Goal: Transaction & Acquisition: Purchase product/service

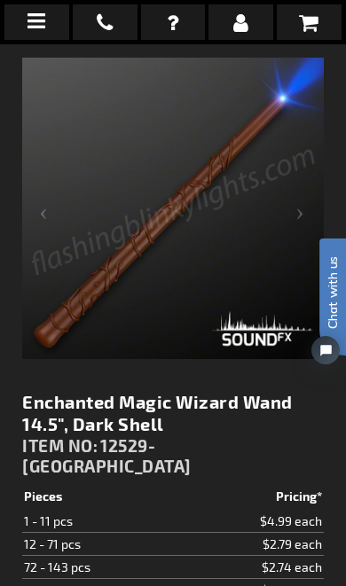
scroll to position [234, 0]
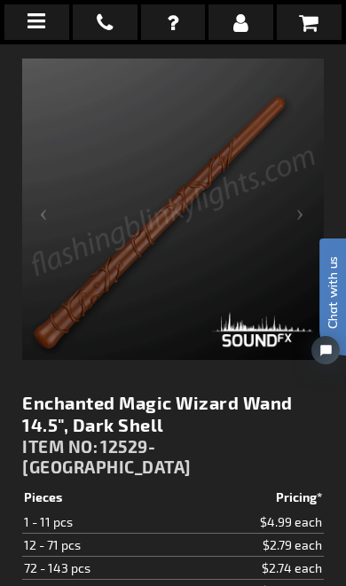
click at [265, 335] on div "Next" at bounding box center [288, 208] width 71 height 301
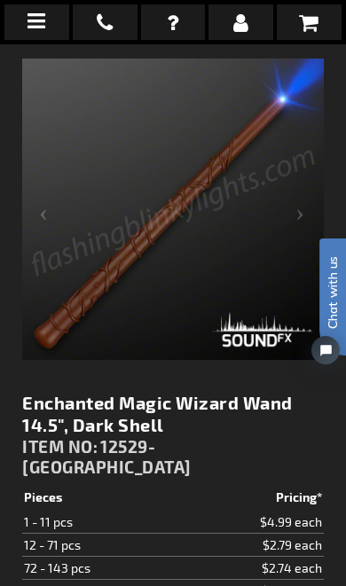
click at [259, 326] on div "Next" at bounding box center [288, 208] width 71 height 301
click at [274, 336] on div "Next" at bounding box center [288, 208] width 71 height 301
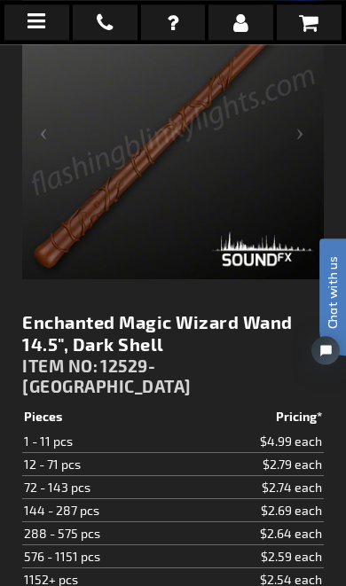
scroll to position [318, 0]
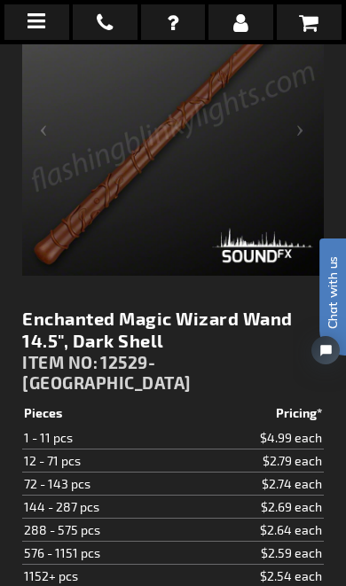
click at [276, 255] on div "Next" at bounding box center [288, 124] width 71 height 301
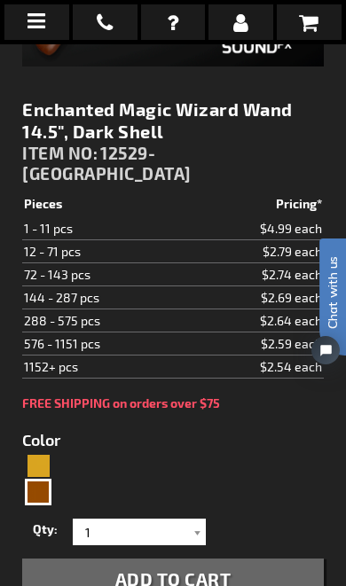
scroll to position [528, 0]
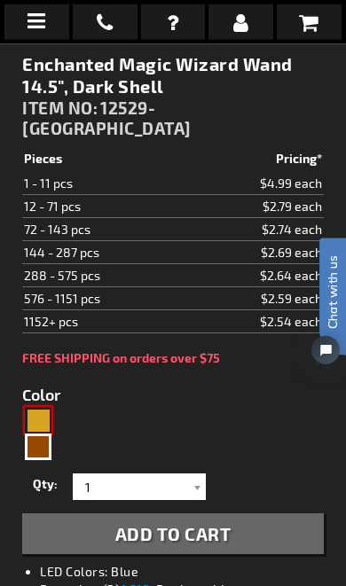
click at [49, 407] on div "Gold" at bounding box center [38, 420] width 27 height 27
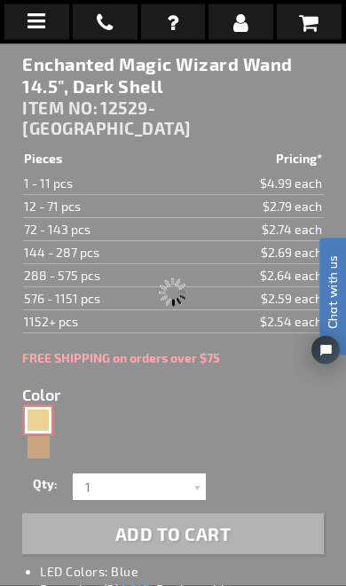
type input "5633"
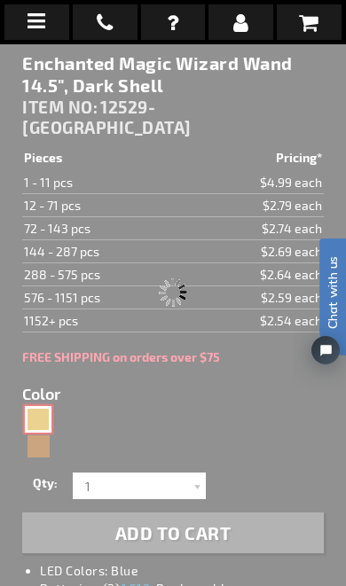
type input "12529-LT"
type input "Customize - Enchanted Wizard Magic Wand for Kids 14.5&quot;, Light Shell - ITEM…"
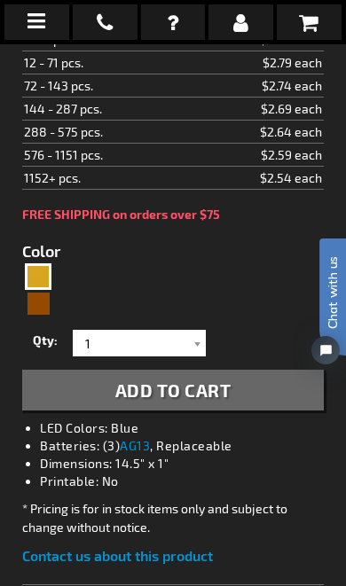
click at [202, 333] on div at bounding box center [197, 343] width 18 height 27
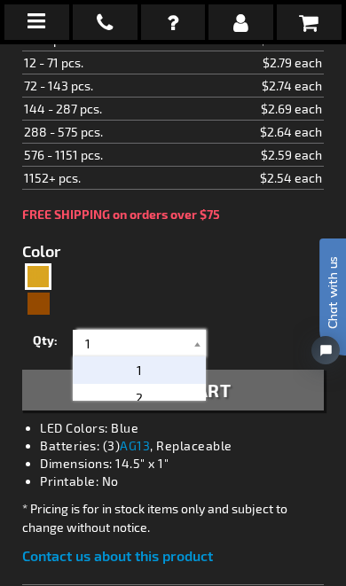
scroll to position [724, 0]
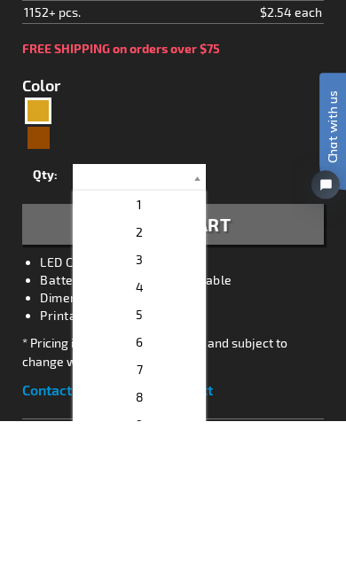
click at [144, 439] on p "4" at bounding box center [139, 452] width 133 height 27
type input "4"
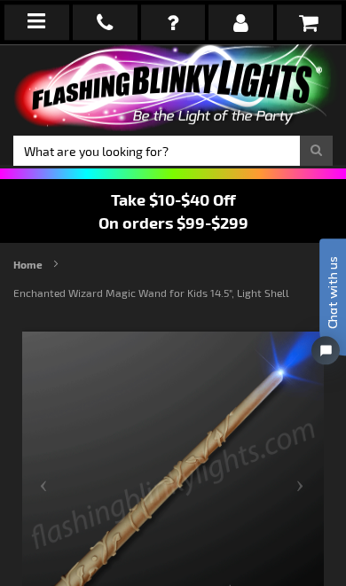
scroll to position [0, 0]
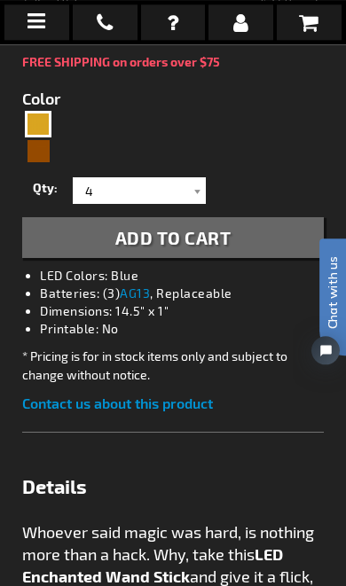
click at [257, 232] on button "Add to Cart" at bounding box center [172, 237] width 301 height 41
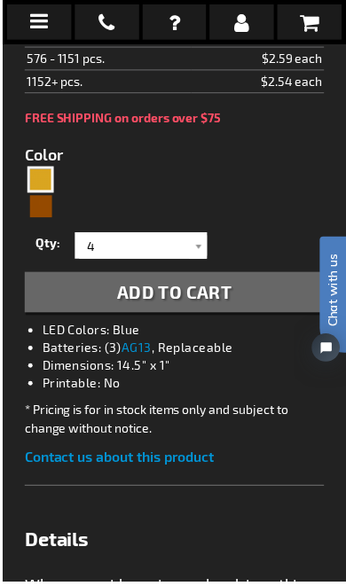
scroll to position [880, 0]
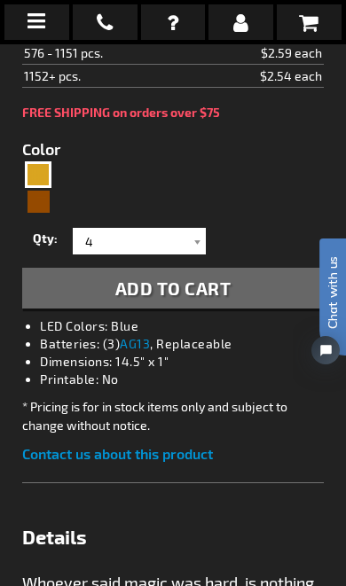
click at [219, 286] on span "Add to Cart" at bounding box center [173, 287] width 116 height 21
click at [322, 27] on link at bounding box center [309, 21] width 65 height 35
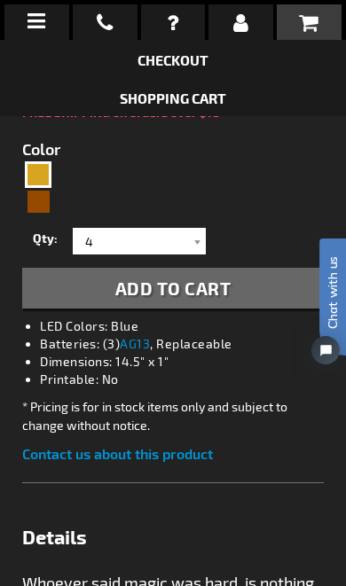
click at [210, 100] on link "Shopping Cart" at bounding box center [173, 98] width 106 height 17
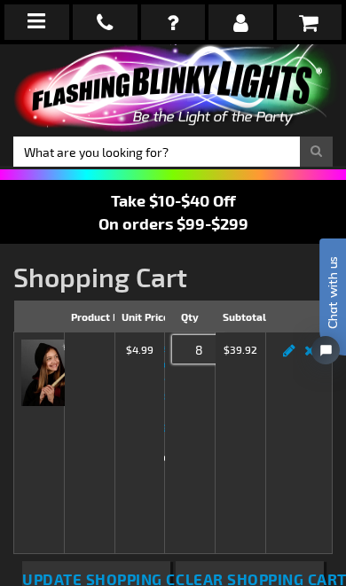
click at [204, 349] on input "8" at bounding box center [198, 349] width 53 height 28
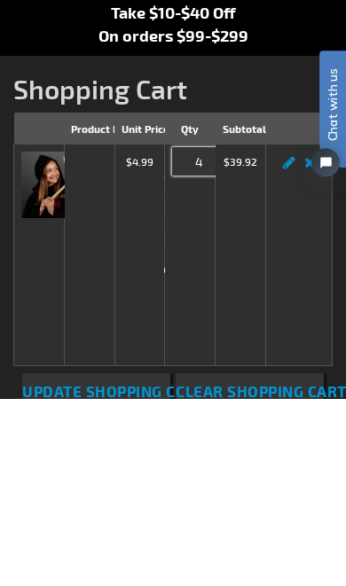
type input "4"
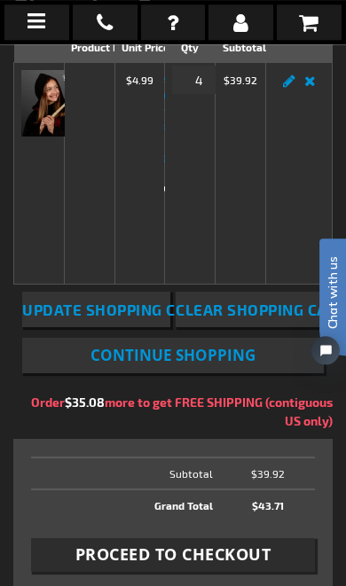
click at [111, 318] on span "Update Shopping Cart" at bounding box center [113, 309] width 183 height 18
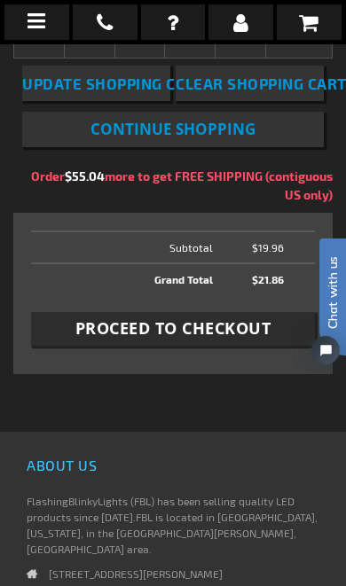
scroll to position [496, 0]
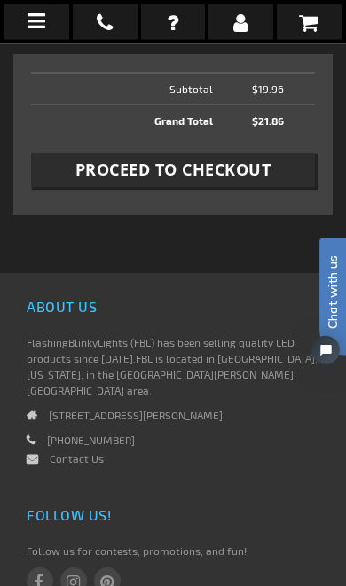
click at [238, 181] on span "Proceed to Checkout" at bounding box center [173, 170] width 196 height 22
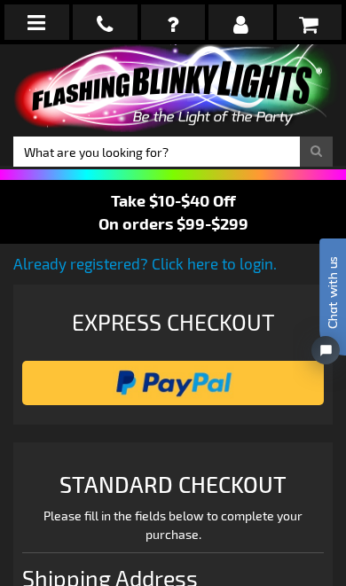
select select "US"
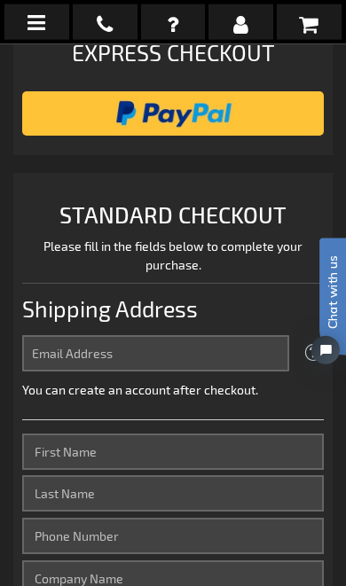
scroll to position [255, 0]
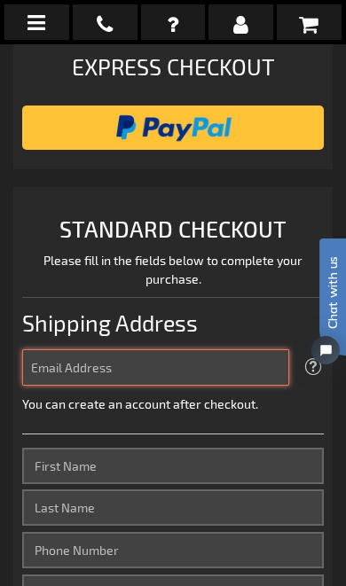
click at [182, 367] on input "Email Address" at bounding box center [155, 367] width 267 height 36
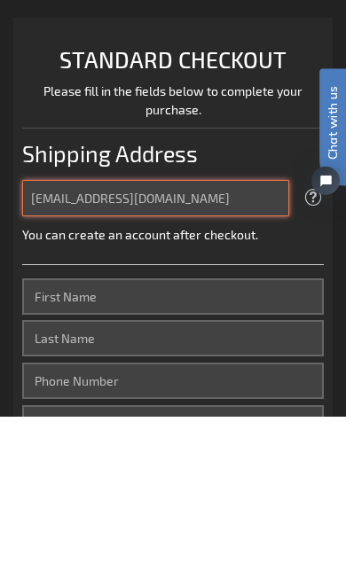
type input "[EMAIL_ADDRESS][DOMAIN_NAME]"
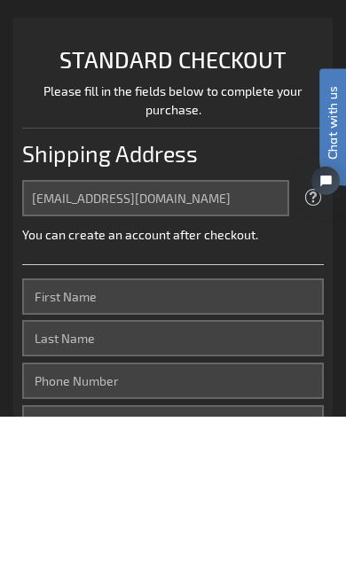
scroll to position [425, 0]
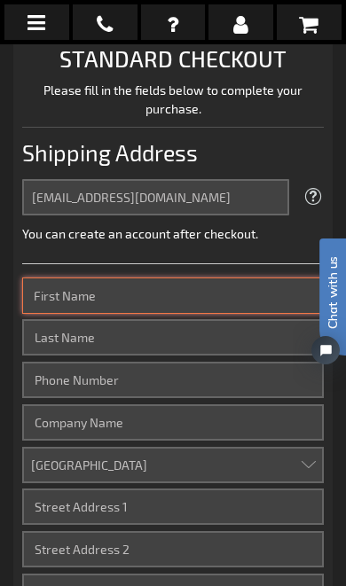
click at [127, 302] on input "First Name" at bounding box center [172, 295] width 301 height 36
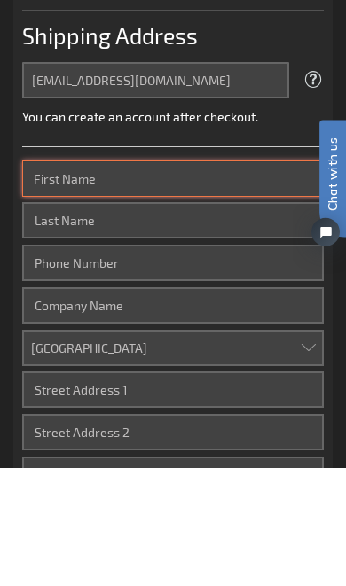
type input "[PERSON_NAME]"
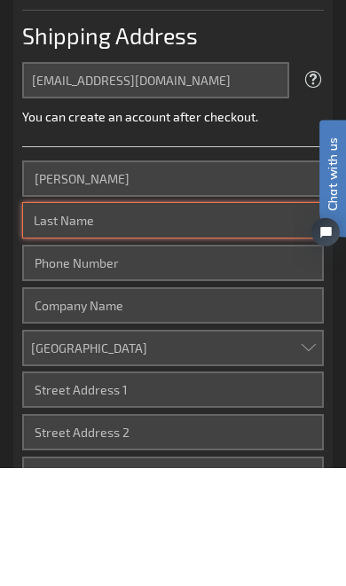
type input "Dooros"
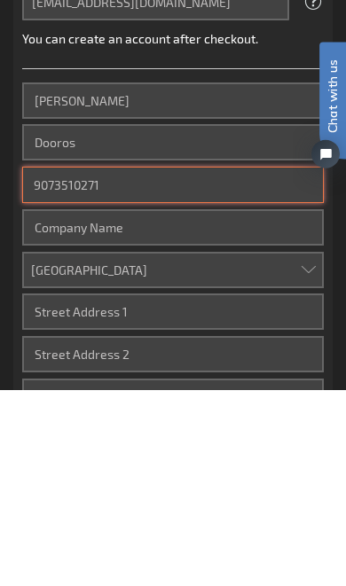
type input "9073510271"
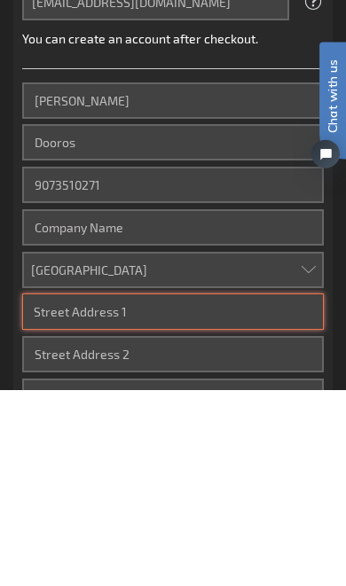
click at [164, 489] on input "Street Address: Line 1" at bounding box center [172, 507] width 301 height 36
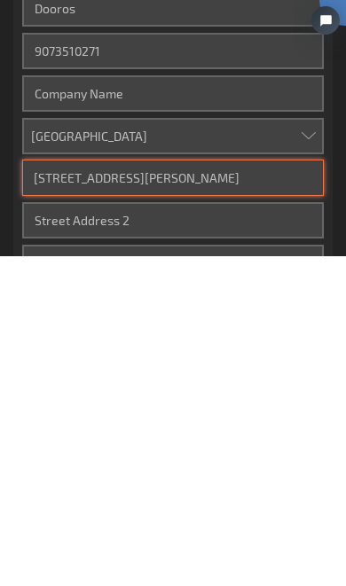
type input "5560 S Hanson Loop"
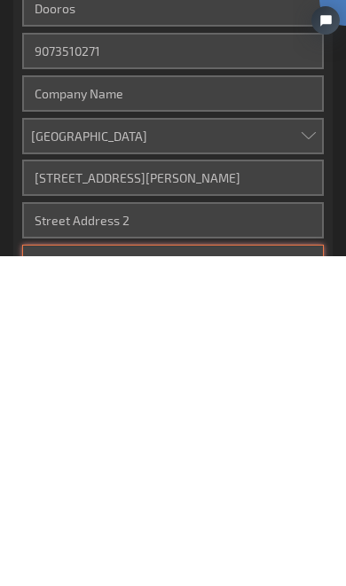
click at [174, 574] on input "City" at bounding box center [172, 592] width 301 height 36
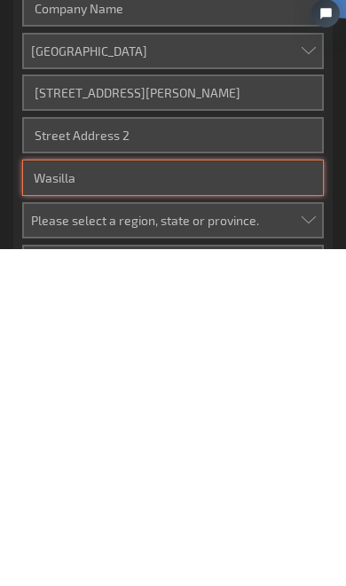
type input "Wasilla"
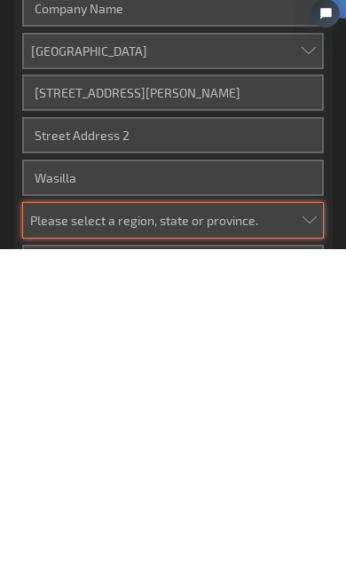
click at [183, 539] on select "Please select a region, state or province. Alabama Alaska Arizona Arkansas Cali…" at bounding box center [172, 557] width 301 height 36
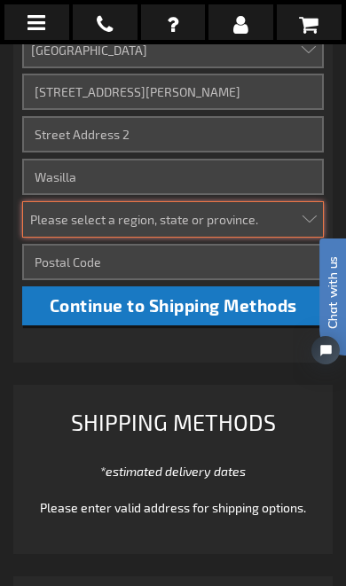
select select "2"
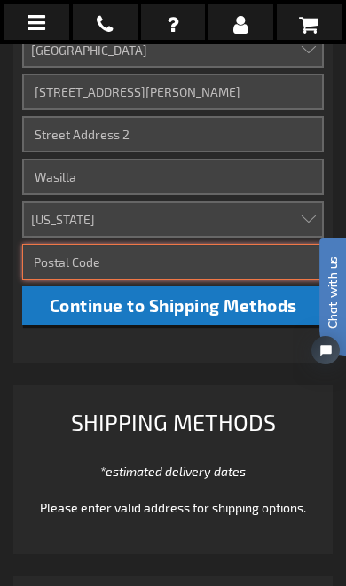
click at [139, 254] on input "Zip/Postal Code" at bounding box center [172, 262] width 301 height 36
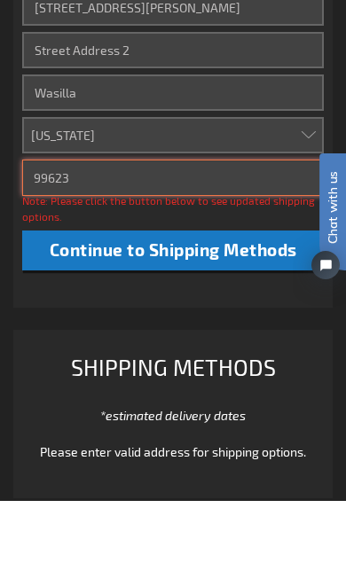
type input "99623"
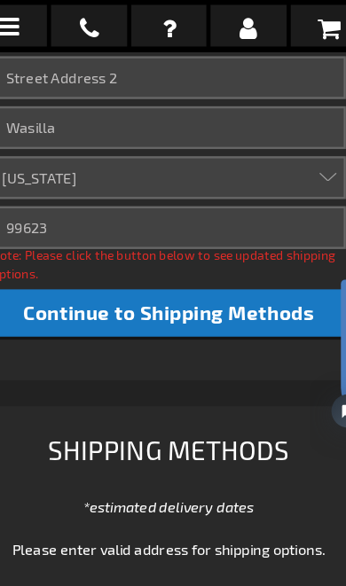
scroll to position [908, 0]
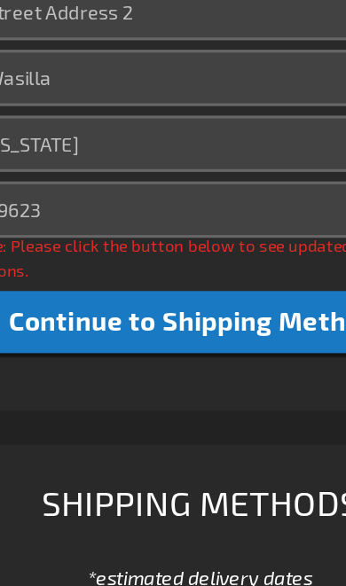
click at [166, 255] on span "Continue to Shipping Methods" at bounding box center [173, 265] width 247 height 20
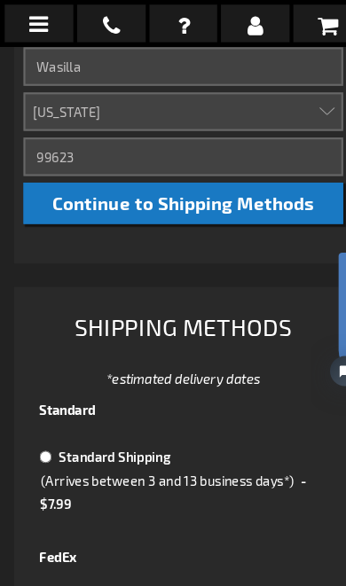
scroll to position [955, 0]
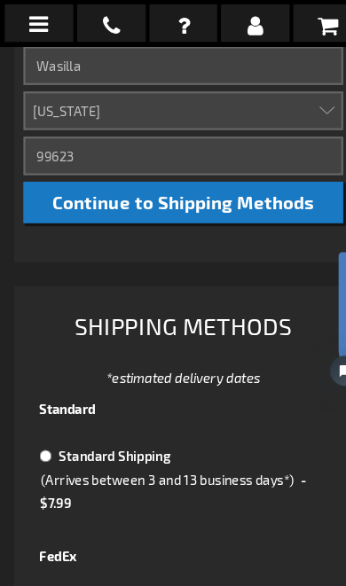
click at [148, 442] on td "(Arrives between 3 and 13 business days*)" at bounding box center [157, 452] width 245 height 21
radio input "true"
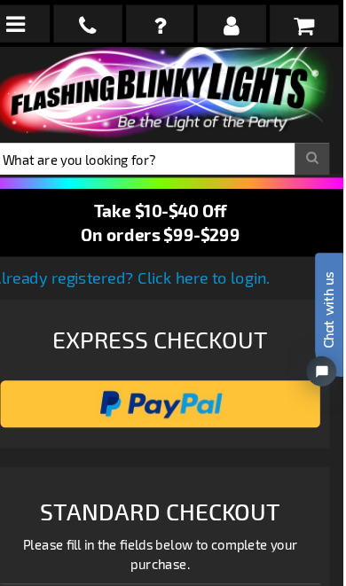
scroll to position [0, 0]
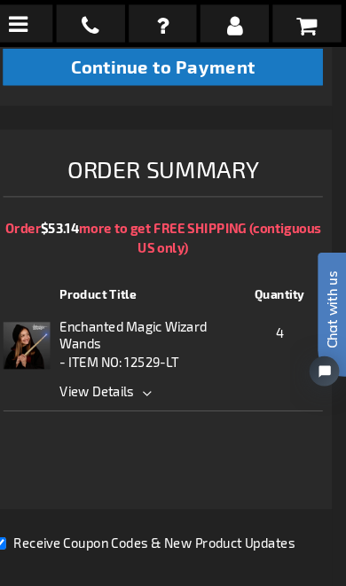
click at [132, 360] on span "View Details" at bounding box center [270, 369] width 390 height 19
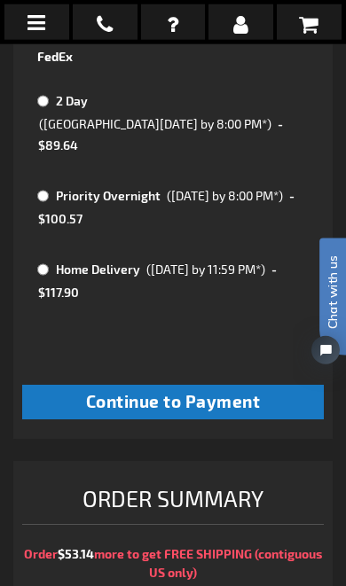
scroll to position [1422, 0]
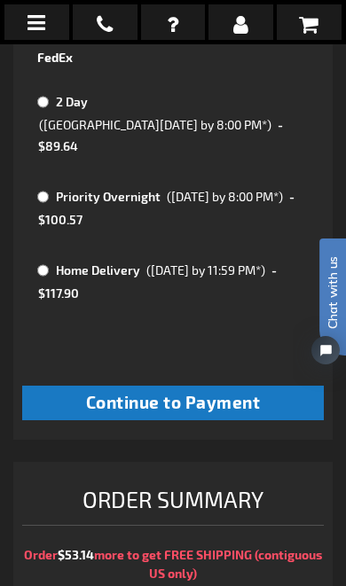
click at [236, 392] on span "Continue to Payment" at bounding box center [173, 402] width 175 height 20
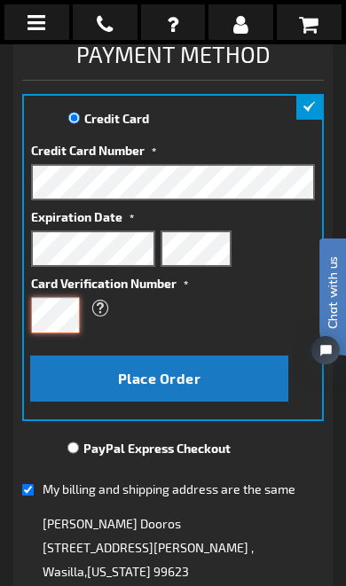
scroll to position [276, 0]
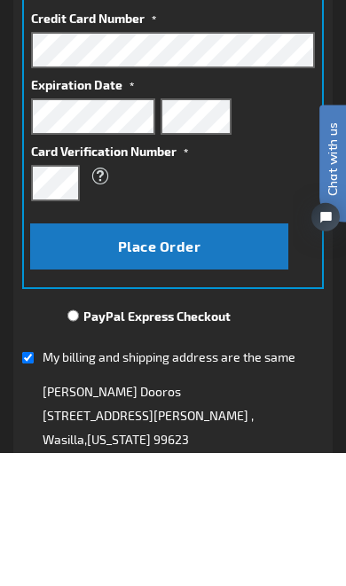
click at [218, 356] on button "Place Order" at bounding box center [158, 379] width 257 height 46
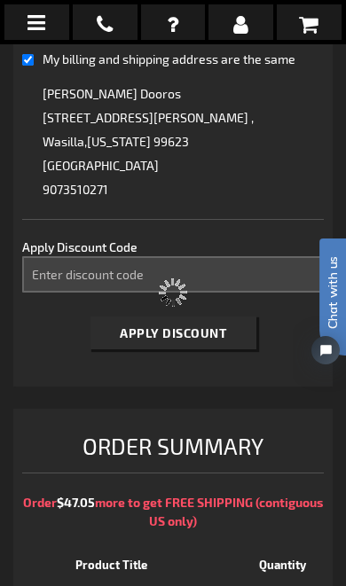
scroll to position [707, 0]
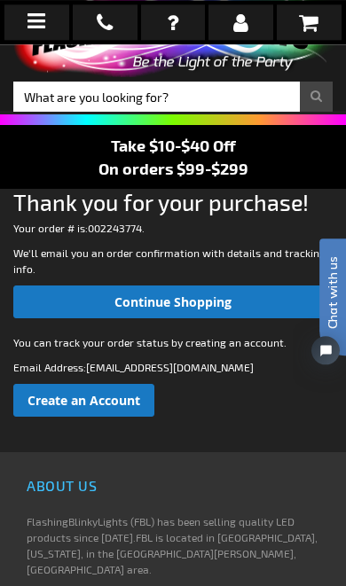
scroll to position [55, 0]
click at [130, 397] on span "Create an Account" at bounding box center [83, 400] width 113 height 17
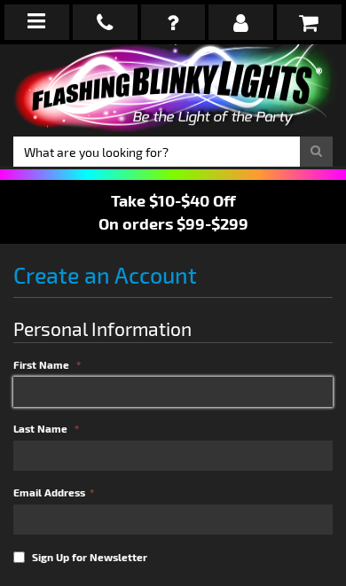
click at [223, 391] on input "First Name" at bounding box center [172, 392] width 319 height 30
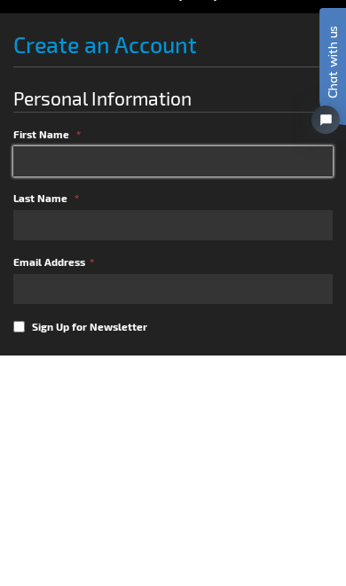
type input "Jennifer"
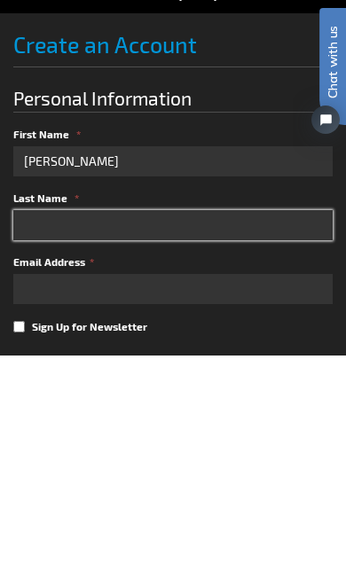
type input "Dooros"
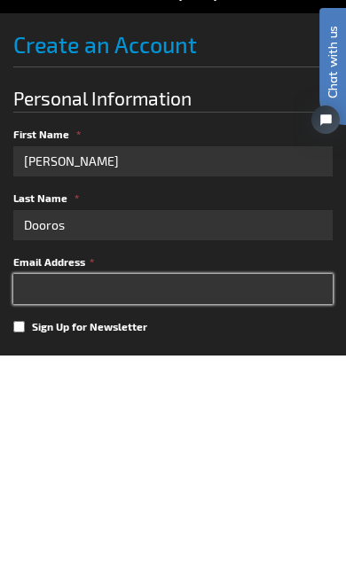
scroll to position [7, 0]
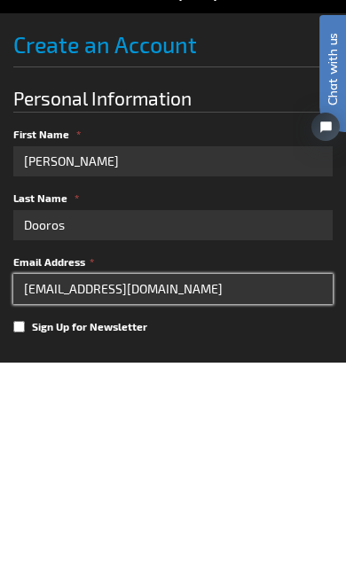
type input "fefeinak@yahoo.com"
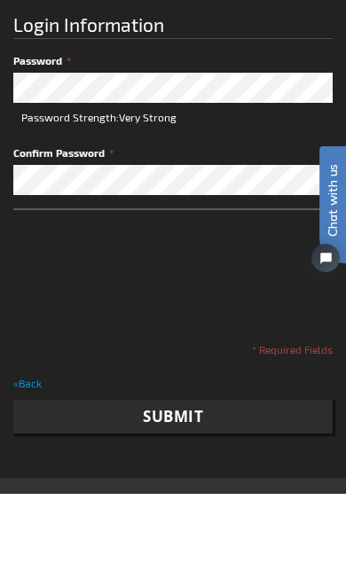
scroll to position [581, 0]
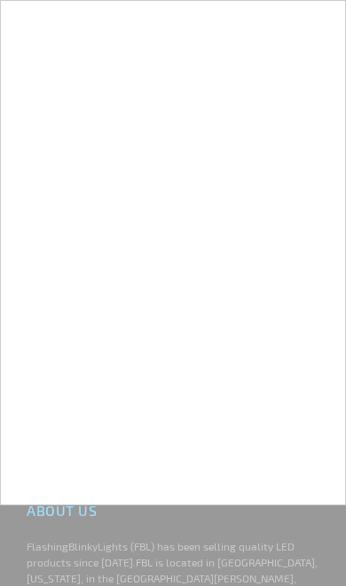
checkbox input "true"
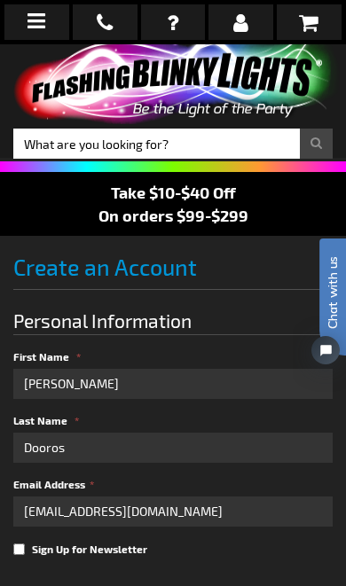
scroll to position [0, 0]
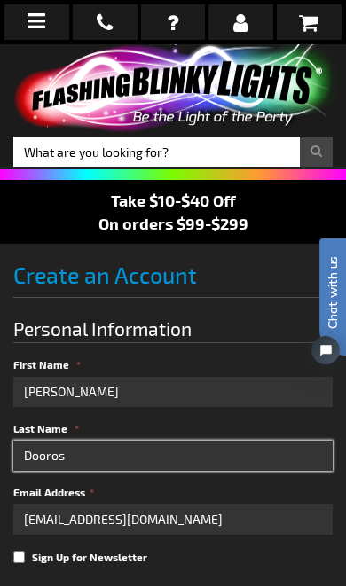
click at [255, 456] on input "Dooros" at bounding box center [172, 455] width 319 height 30
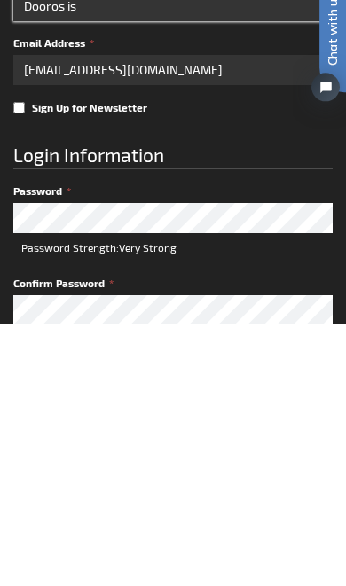
scroll to position [198, 0]
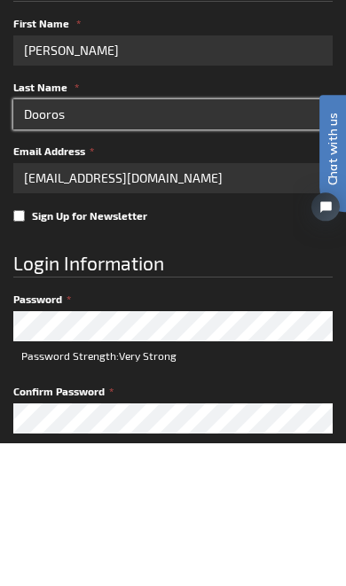
type input "Dooros"
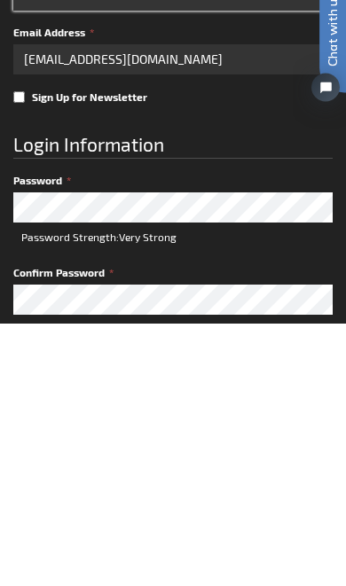
scroll to position [199, 0]
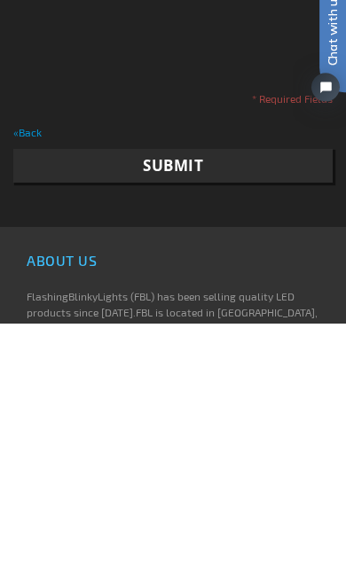
click at [197, 418] on span "Submit" at bounding box center [173, 428] width 60 height 20
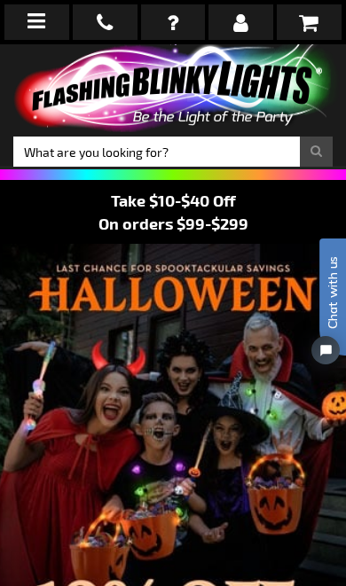
click at [252, 37] on link at bounding box center [240, 21] width 65 height 35
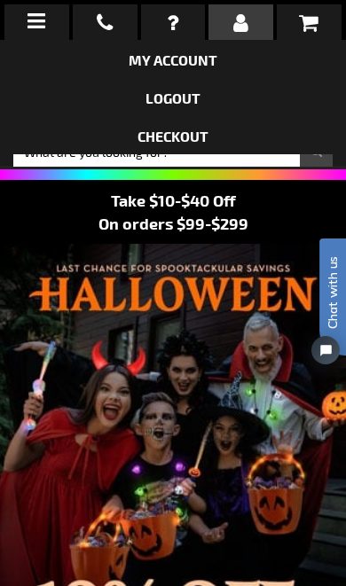
click at [189, 65] on link "My Account" at bounding box center [173, 59] width 89 height 17
